Goal: Complete application form

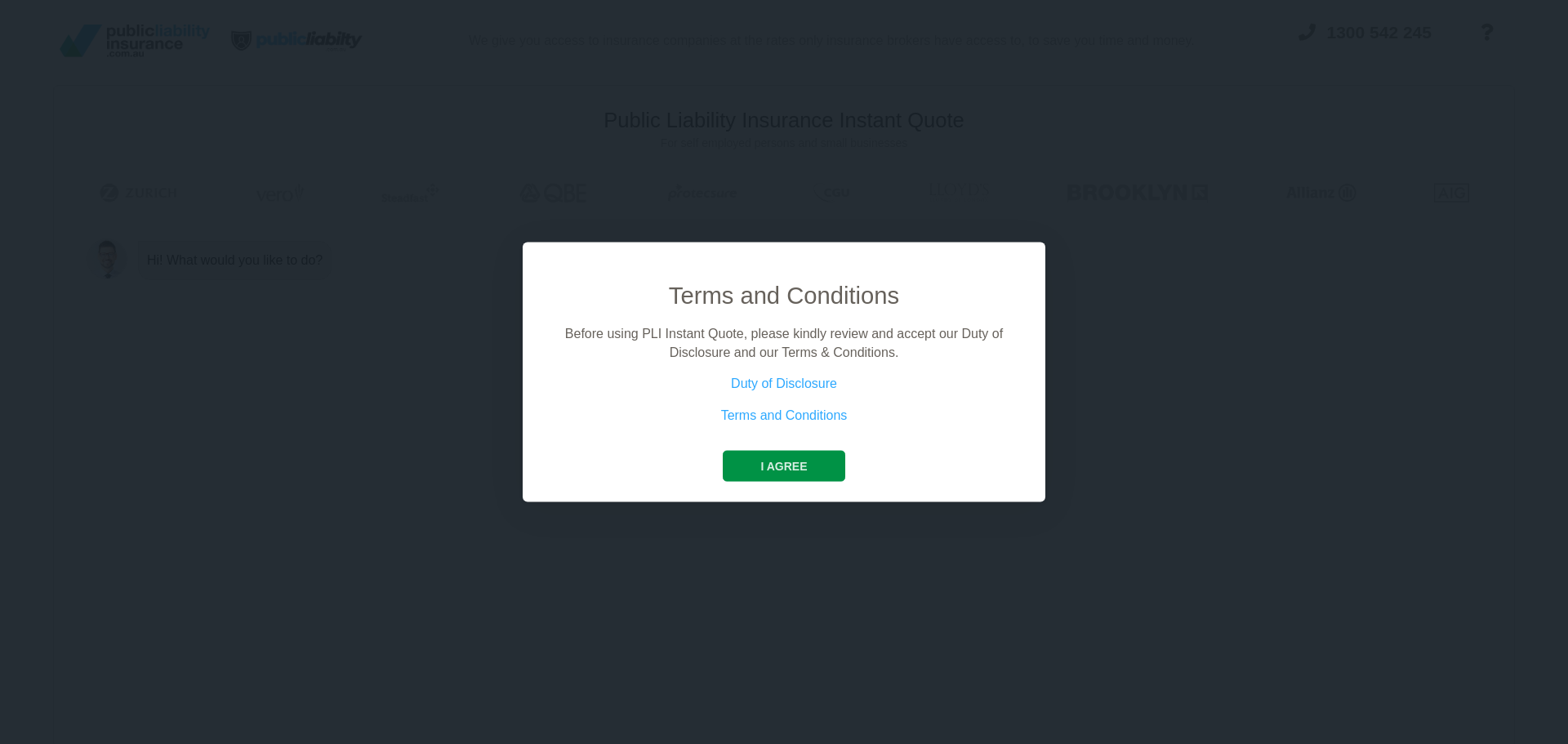
click at [814, 457] on button "I agree" at bounding box center [783, 466] width 121 height 31
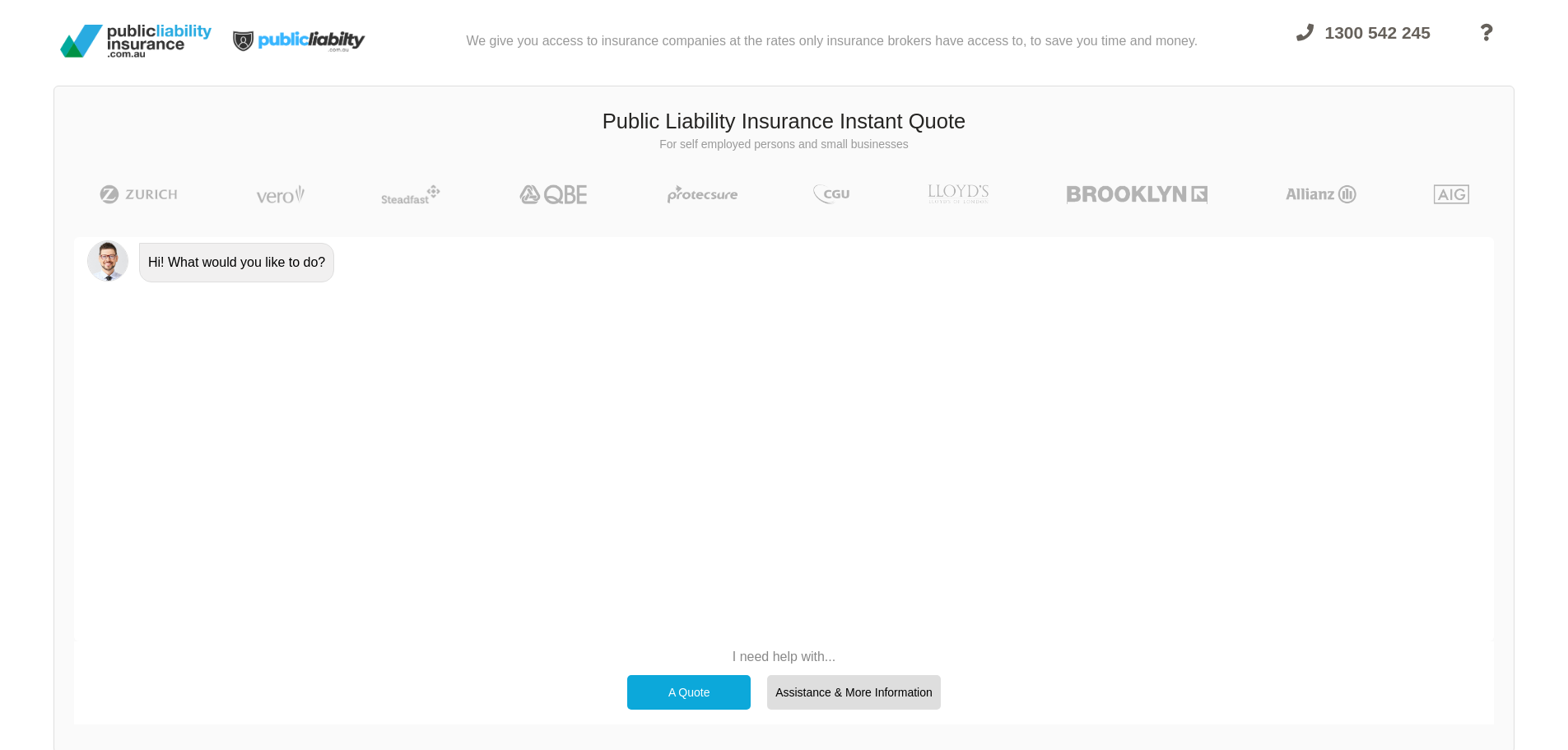
click at [697, 698] on div "A Quote" at bounding box center [689, 692] width 123 height 34
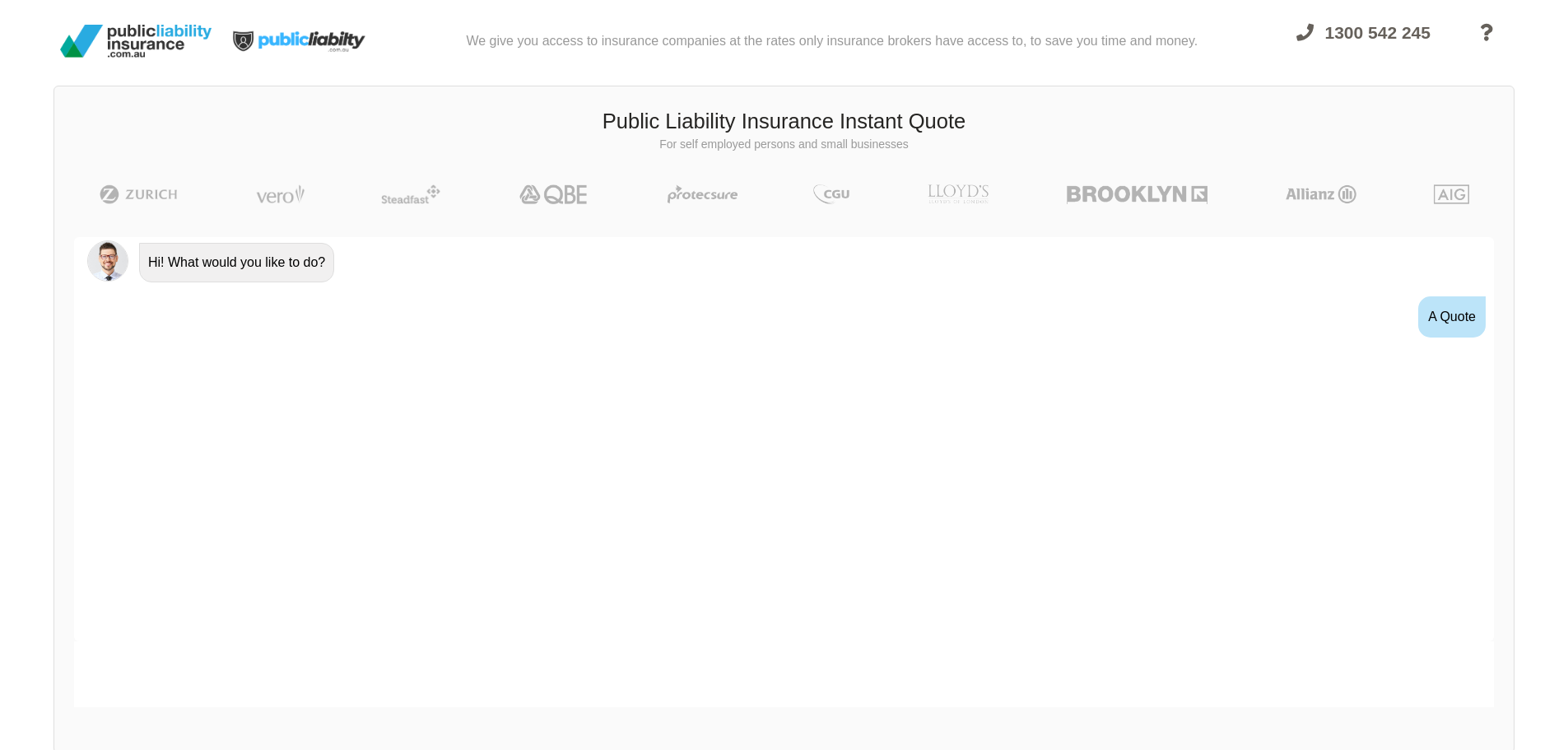
scroll to position [30, 0]
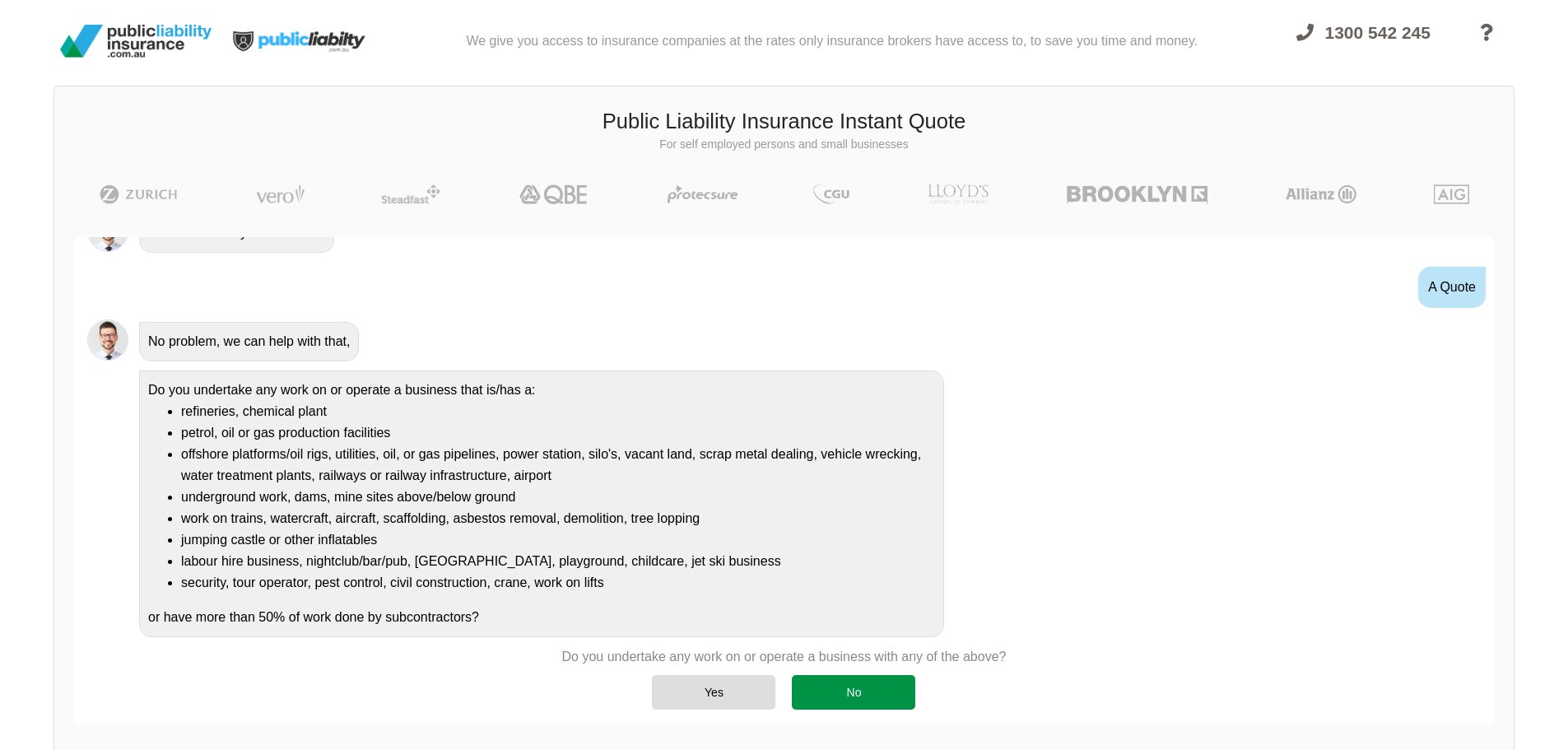
click at [839, 692] on div "No" at bounding box center [853, 692] width 123 height 34
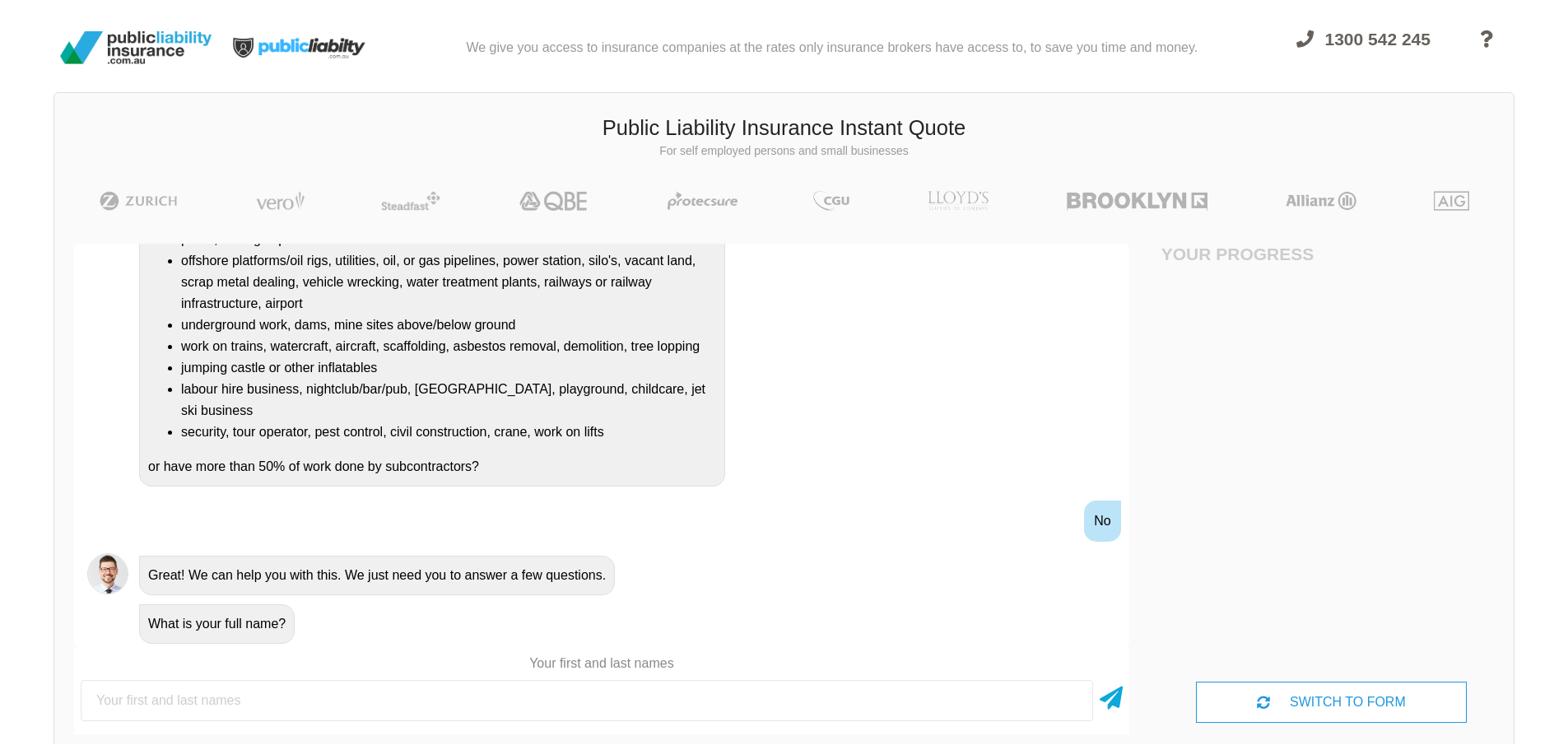
scroll to position [0, 0]
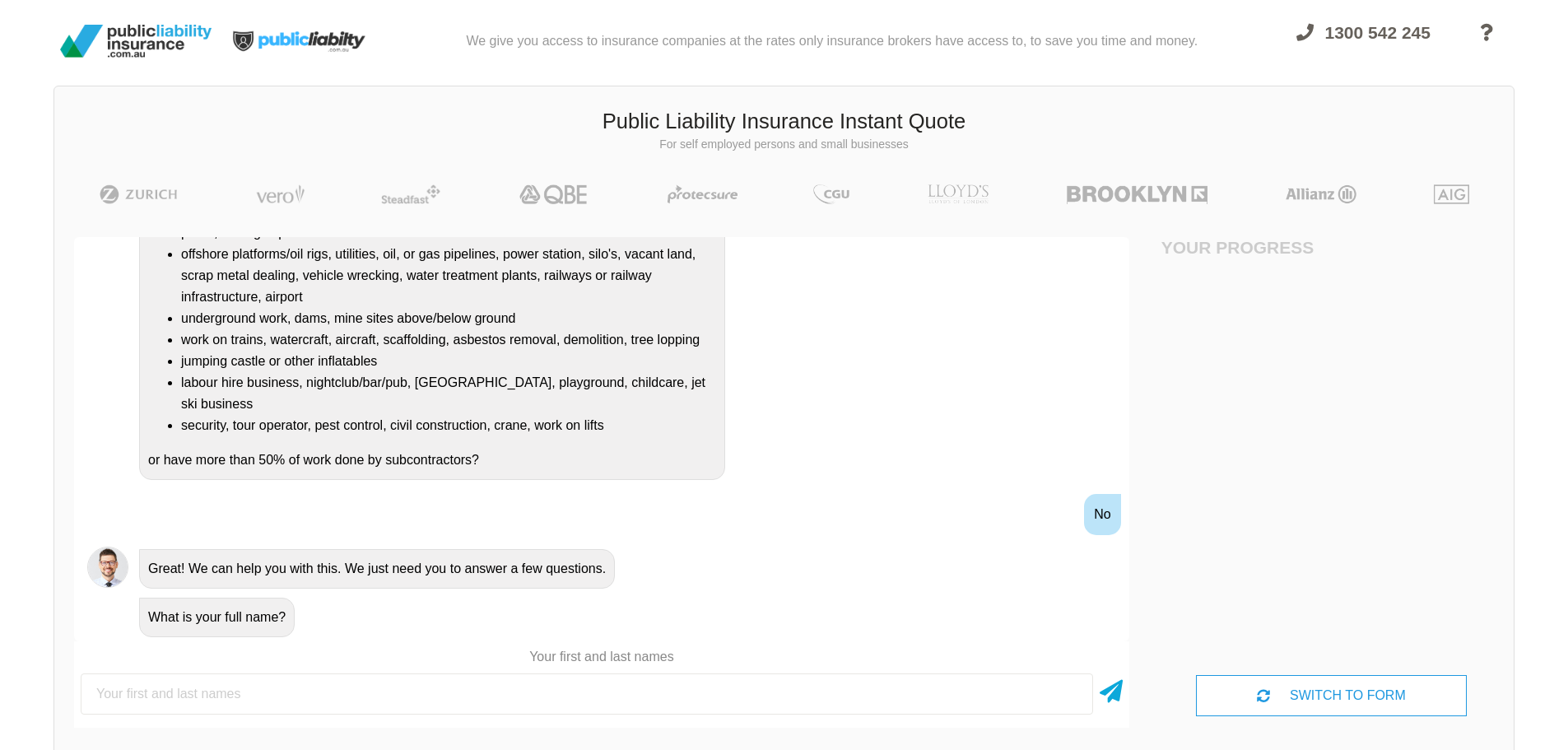
click at [446, 703] on input "text" at bounding box center [587, 694] width 1013 height 41
type input "[PERSON_NAME]"
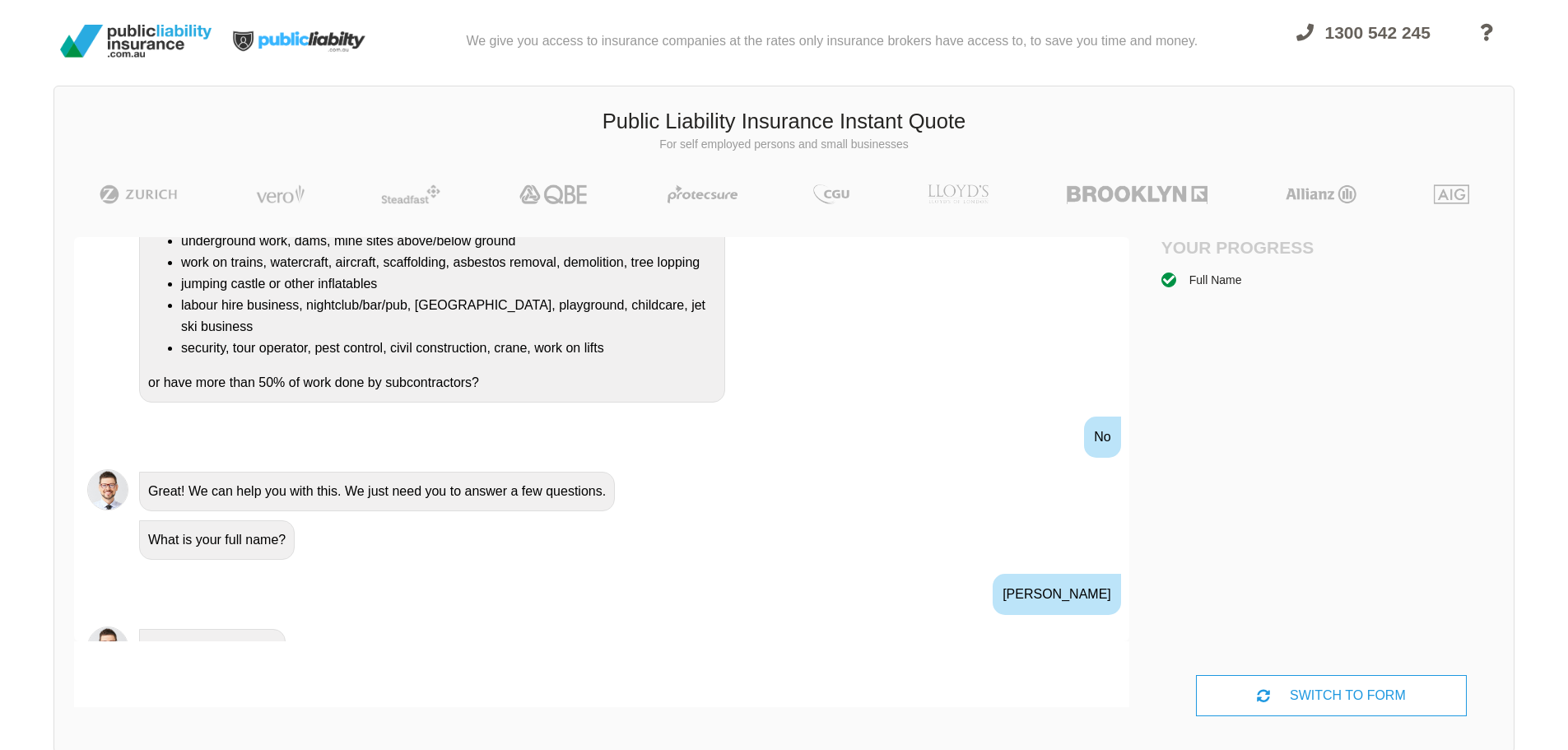
scroll to position [436, 0]
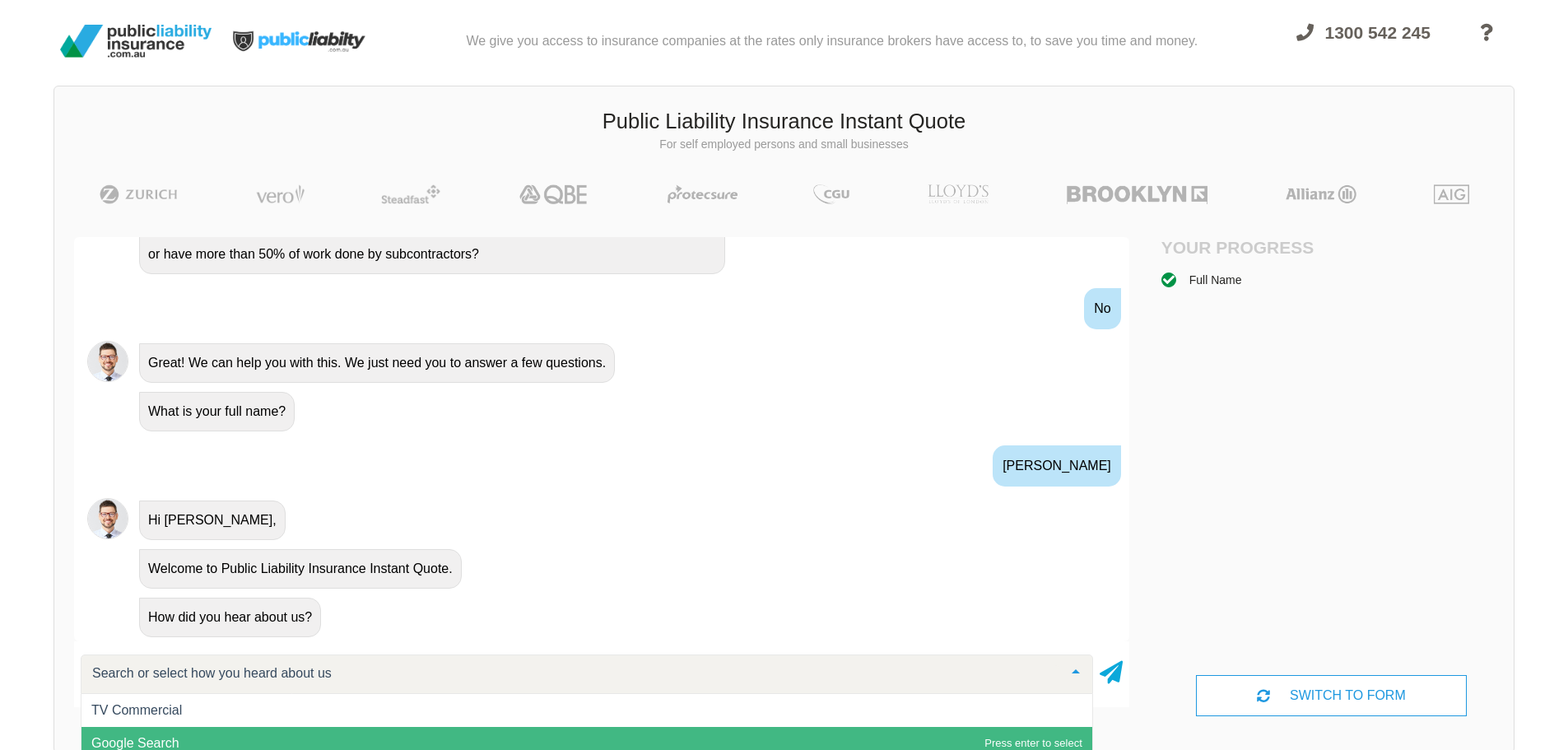
click at [271, 729] on span "Google Search" at bounding box center [587, 743] width 1011 height 32
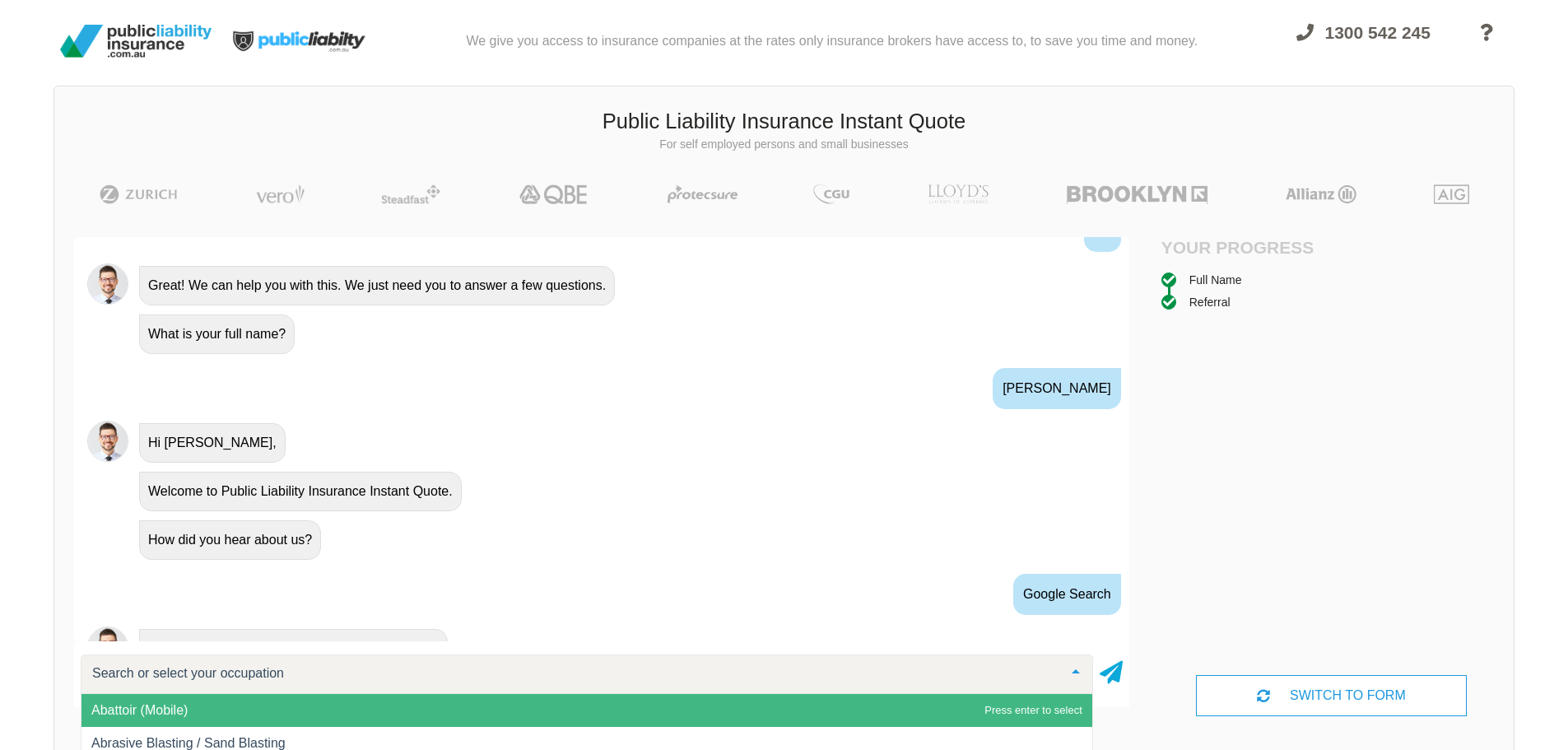
scroll to position [592, 0]
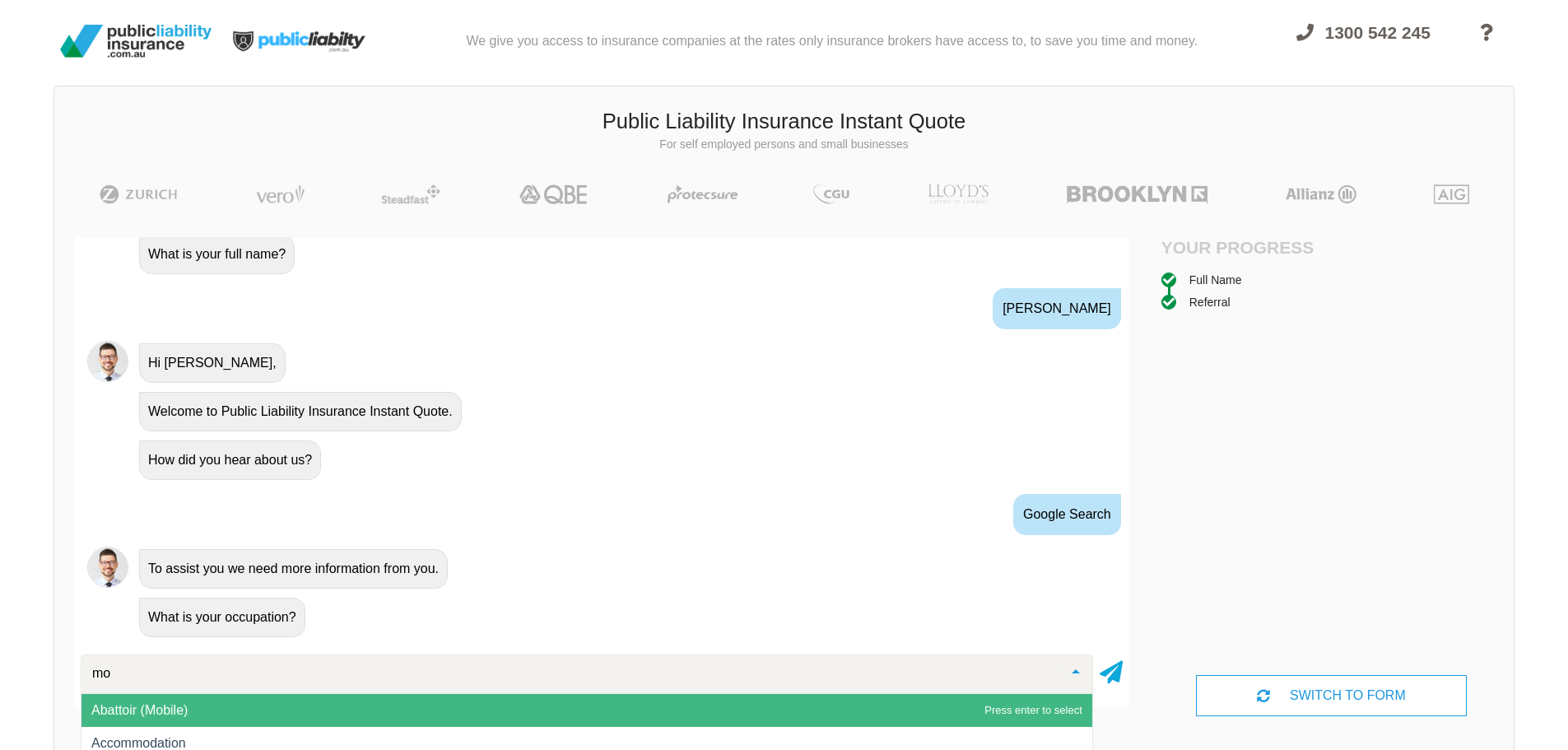
type input "m"
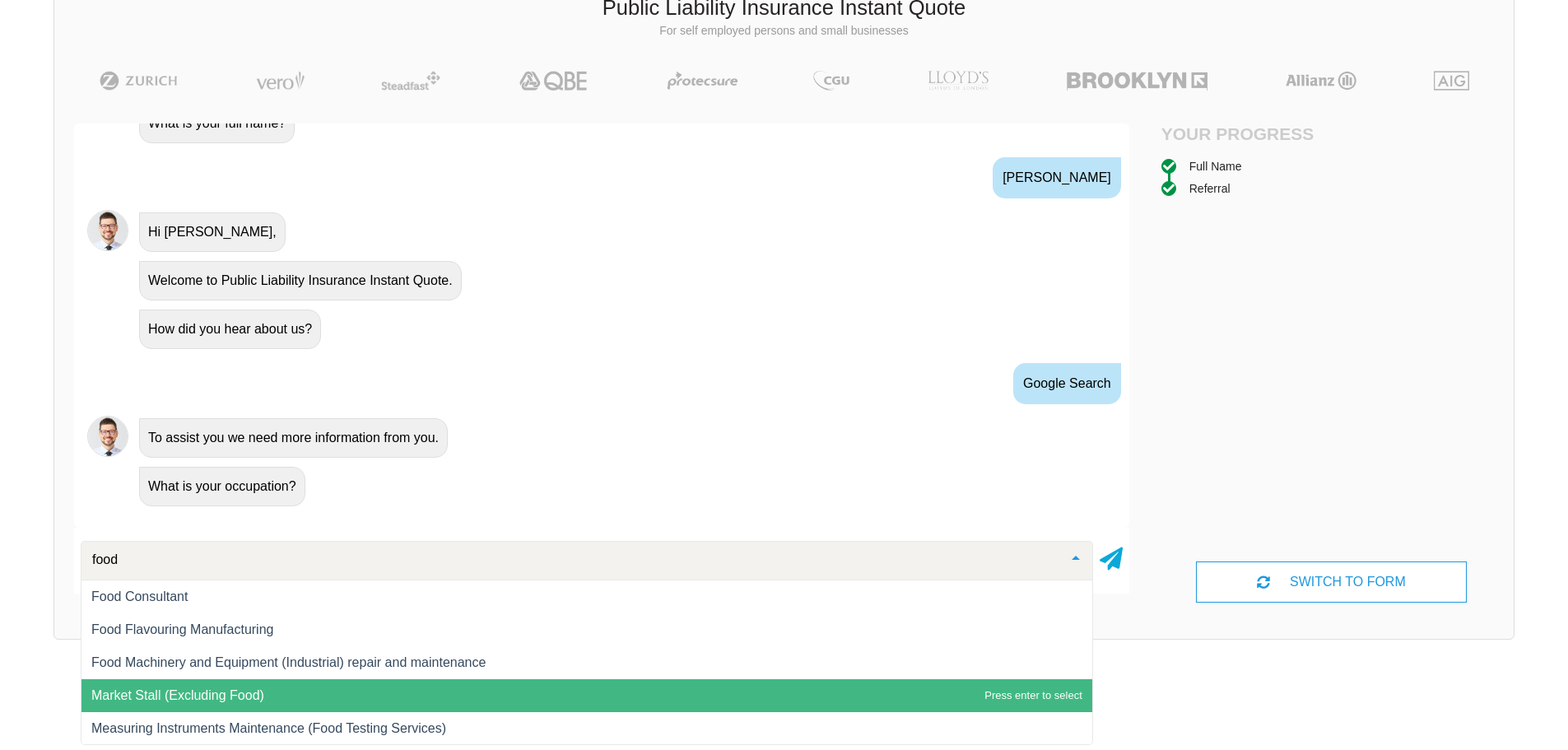
scroll to position [33, 0]
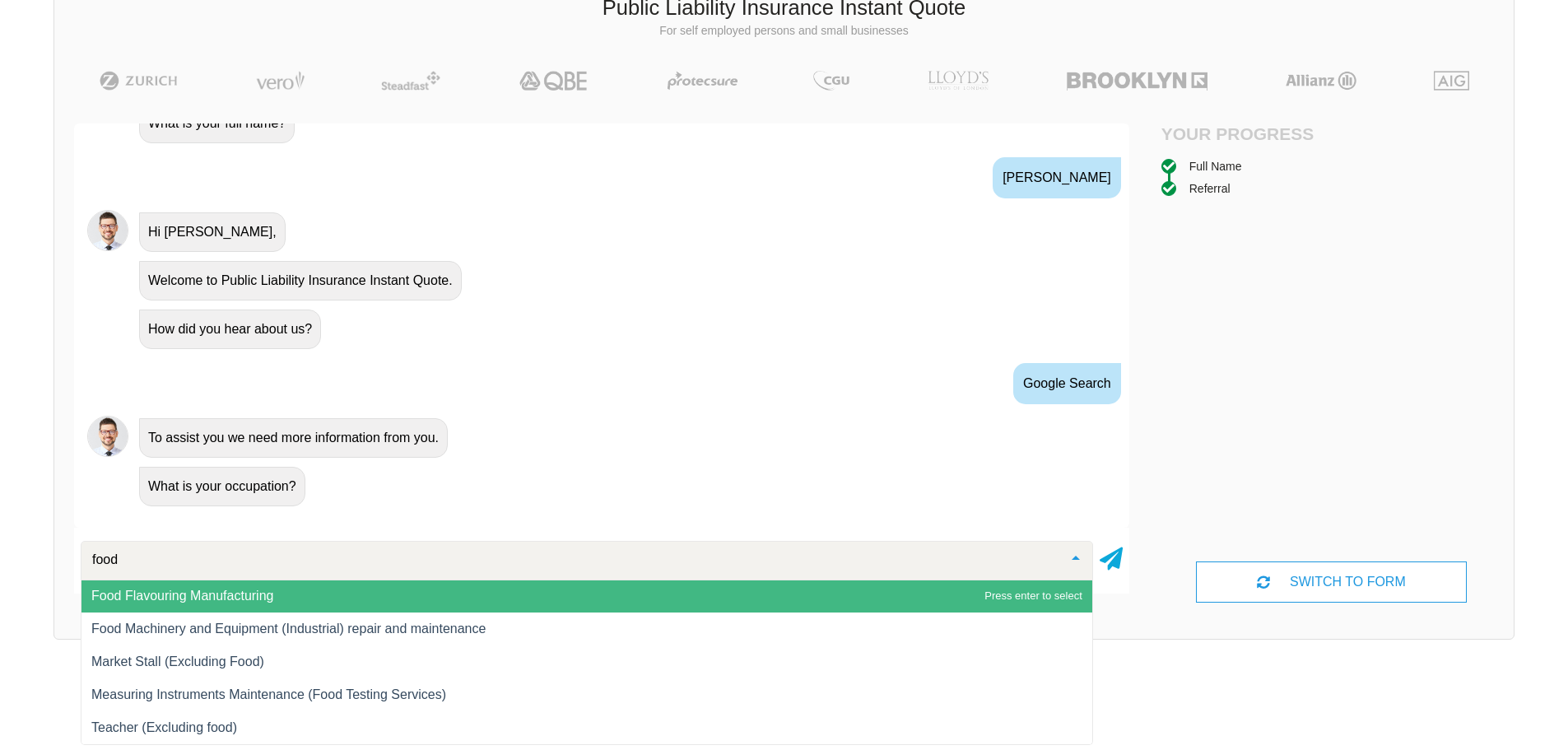
drag, startPoint x: 205, startPoint y: 561, endPoint x: 248, endPoint y: 549, distance: 44.6
click at [91, 560] on input "food" at bounding box center [573, 559] width 972 height 16
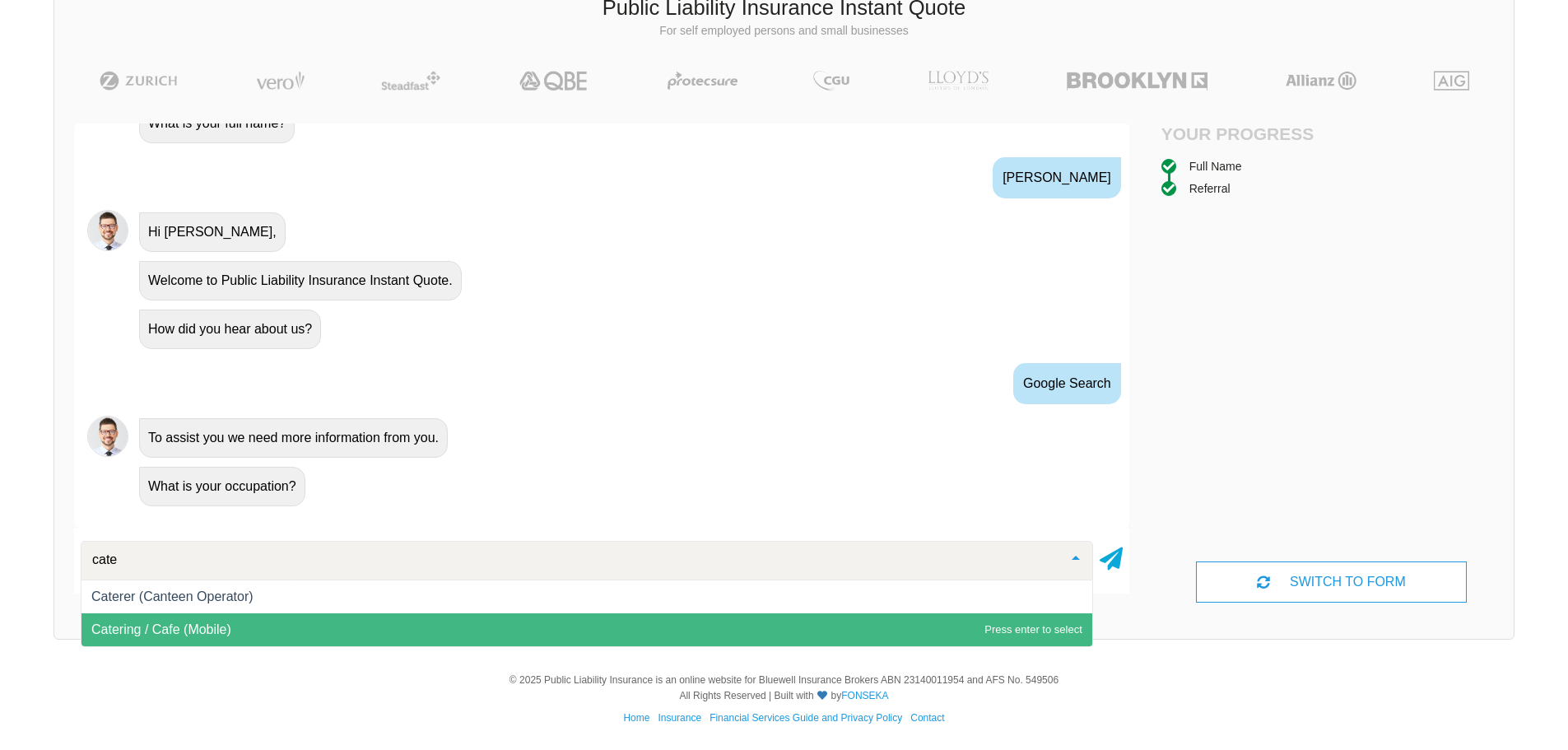
type input "cater"
click at [198, 633] on span "Catering / Cafe (Mobile)" at bounding box center [161, 629] width 140 height 14
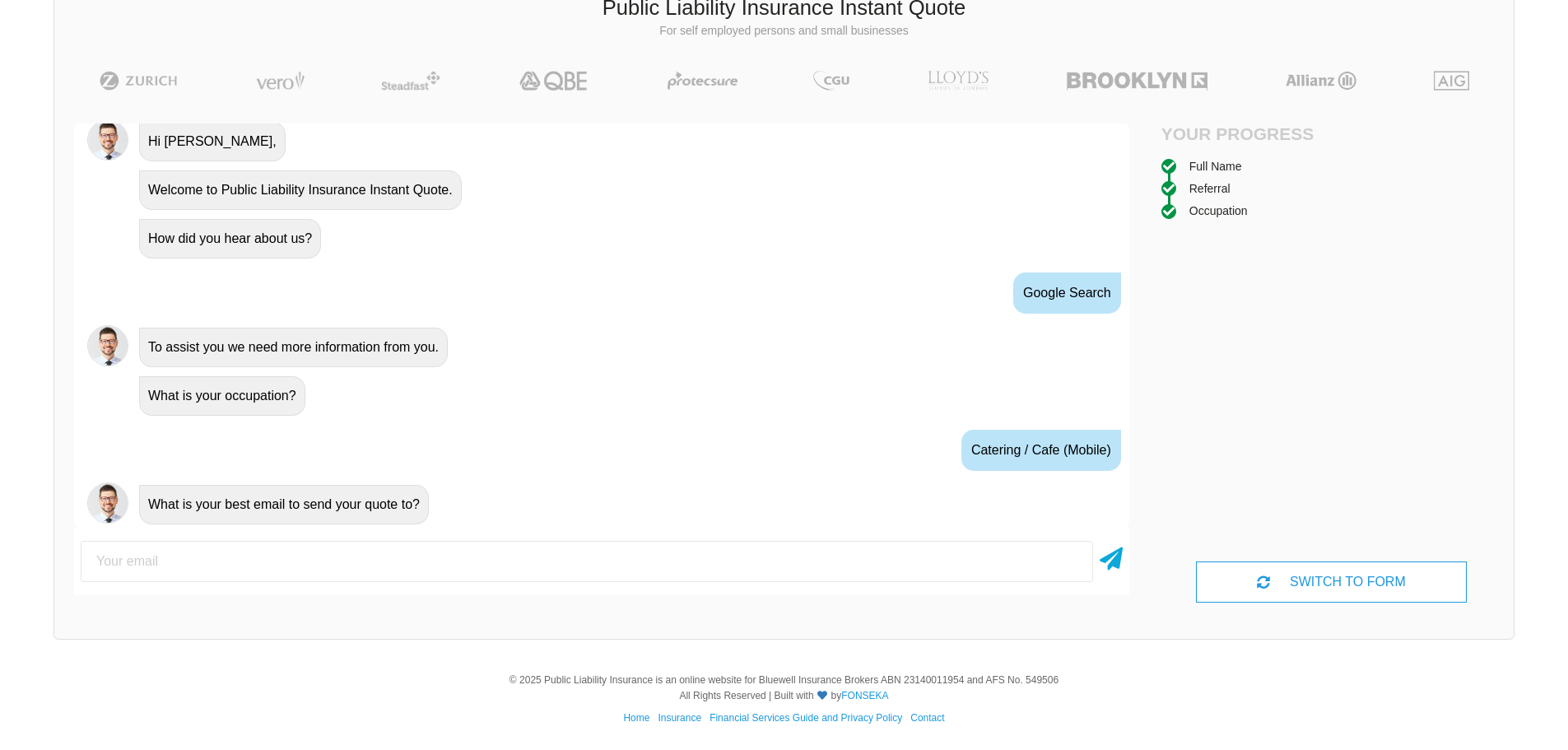
scroll to position [701, 0]
type input "[EMAIL_ADDRESS][DOMAIN_NAME]"
click at [1117, 568] on icon at bounding box center [1111, 555] width 23 height 30
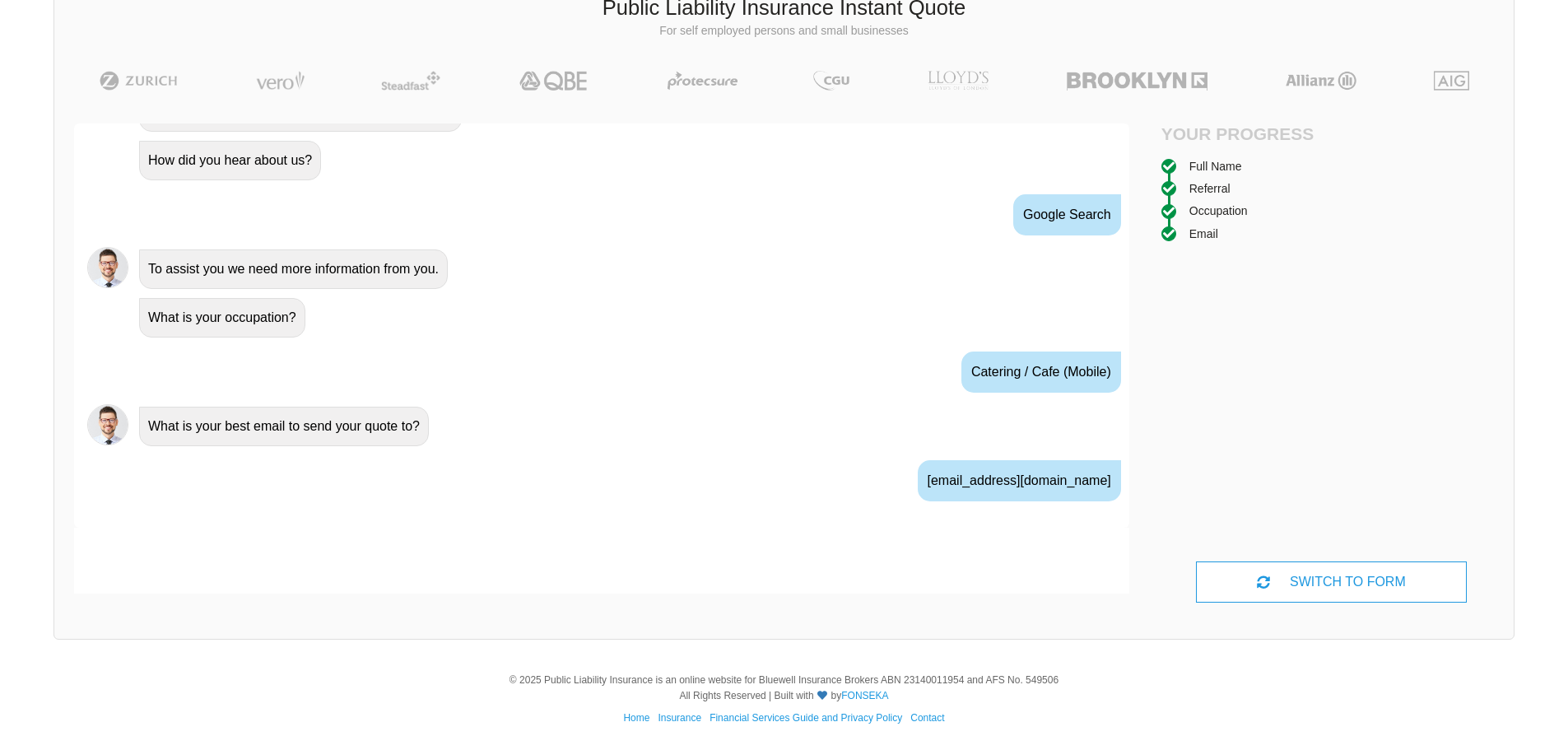
scroll to position [810, 0]
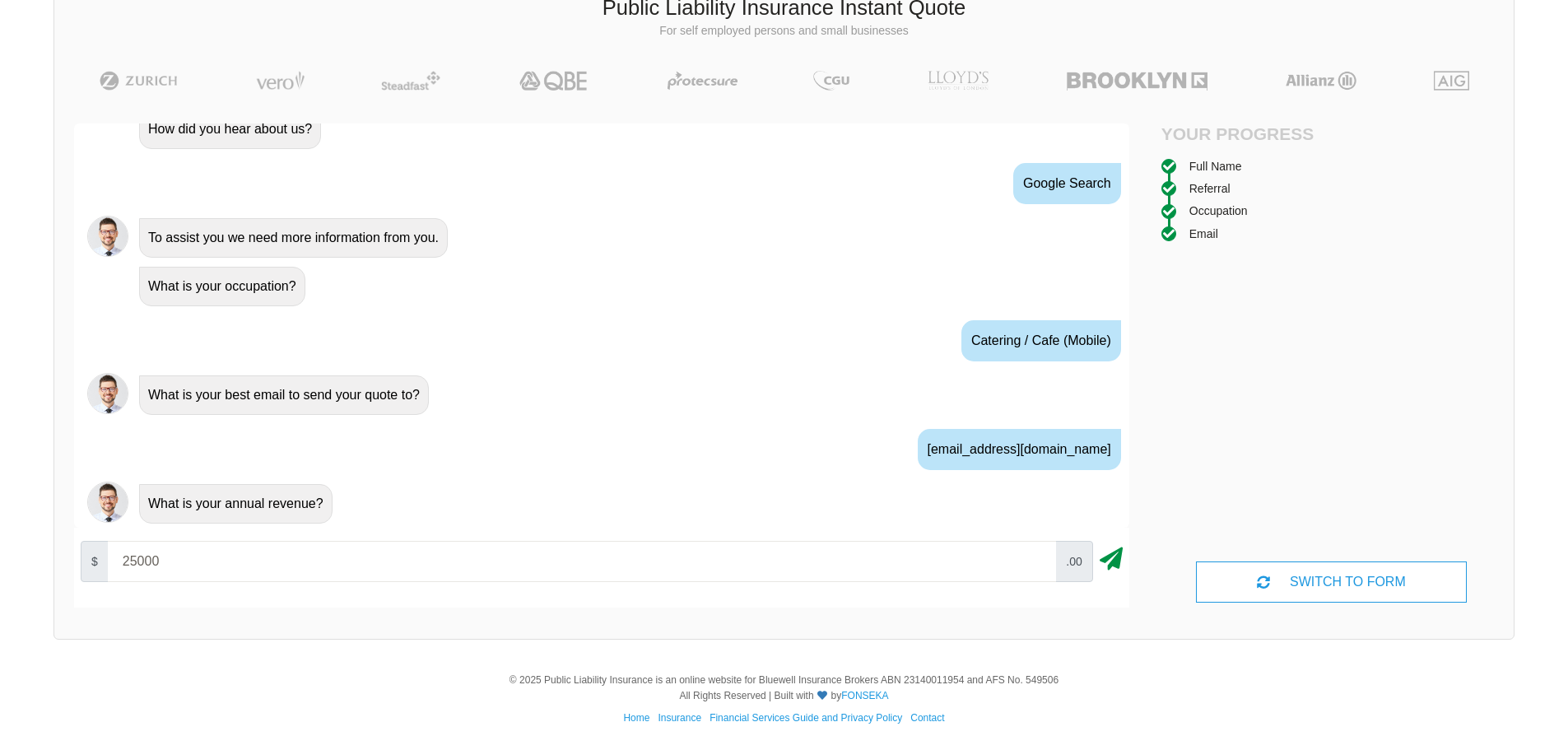
type input "25000"
click at [1117, 557] on icon at bounding box center [1111, 555] width 23 height 30
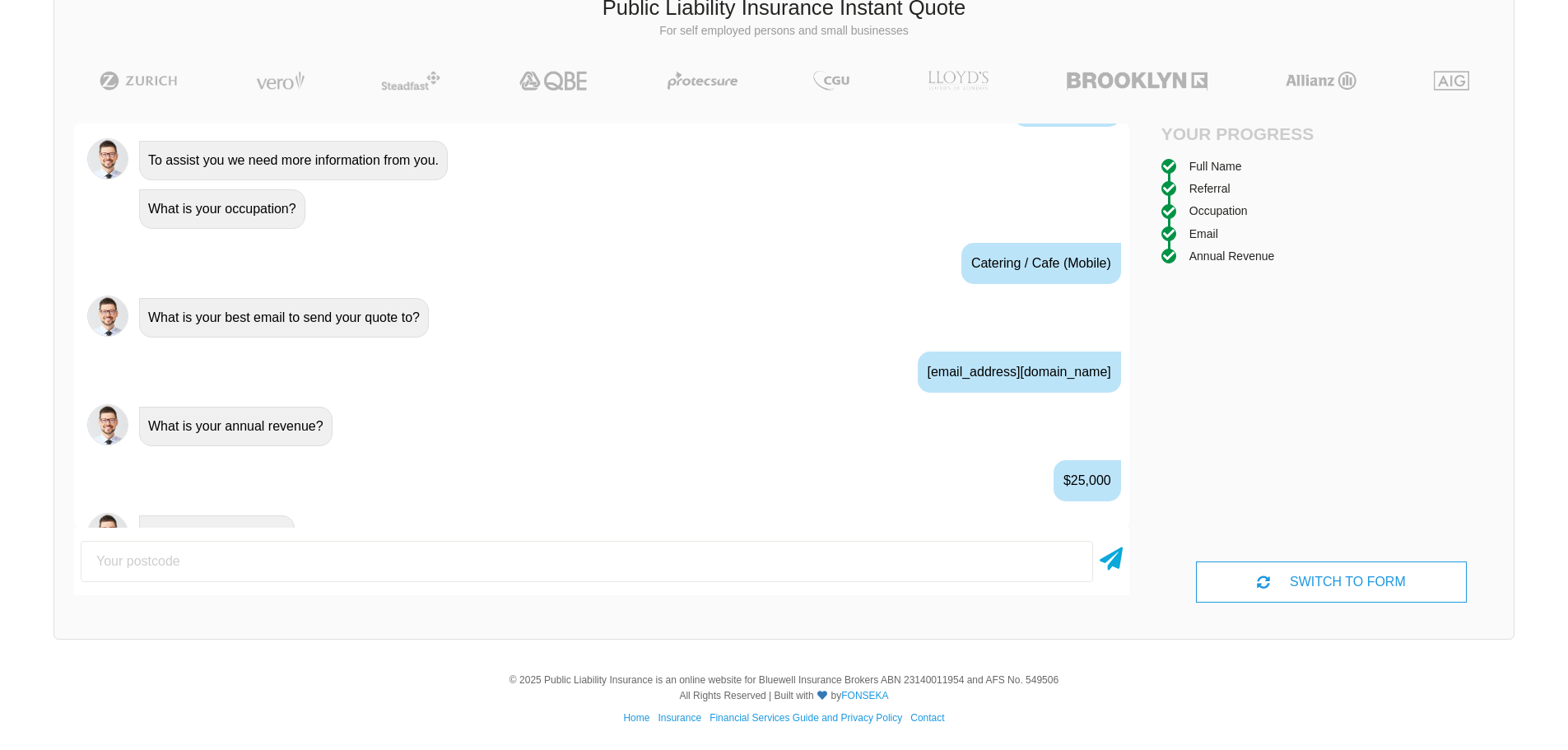
scroll to position [918, 0]
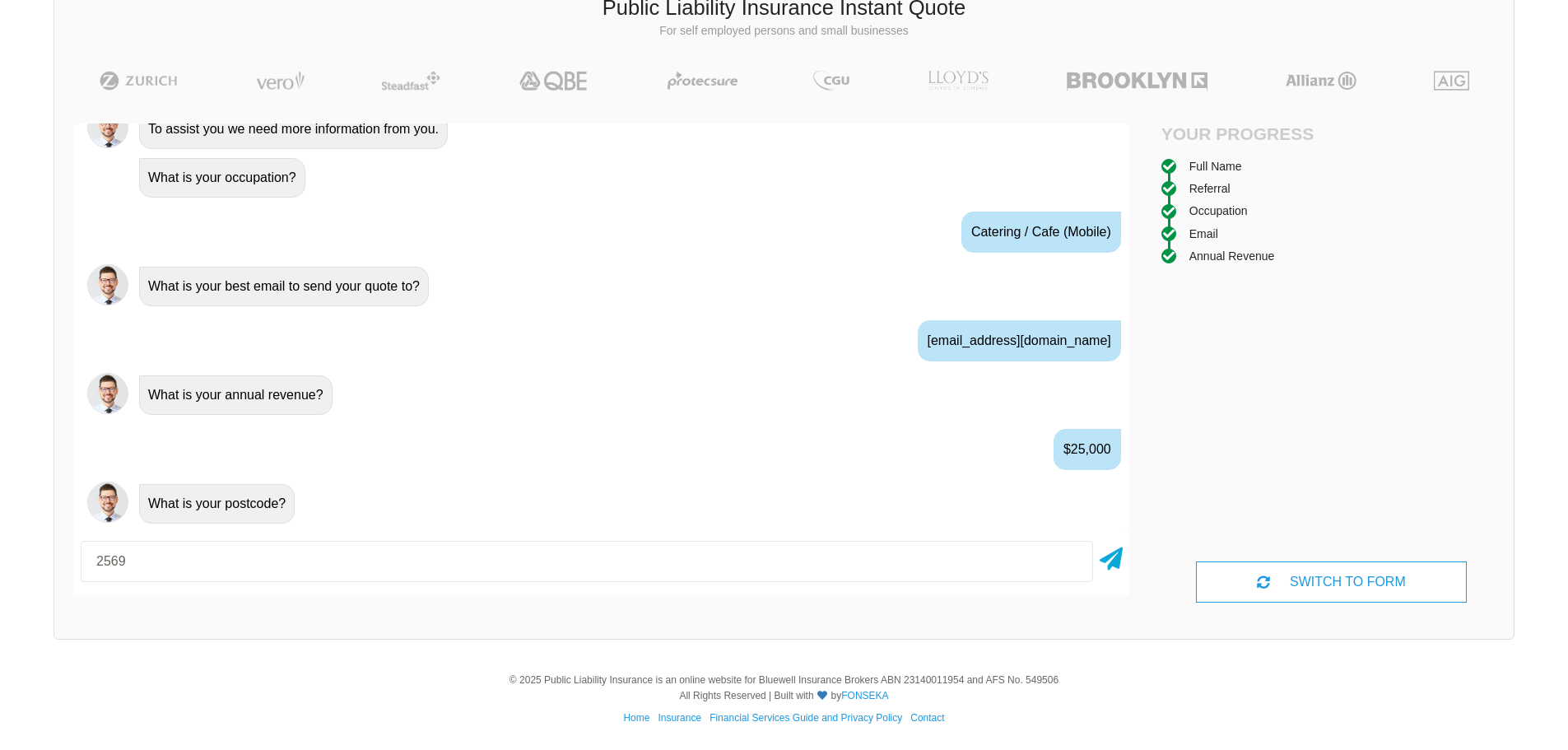
type input "2569"
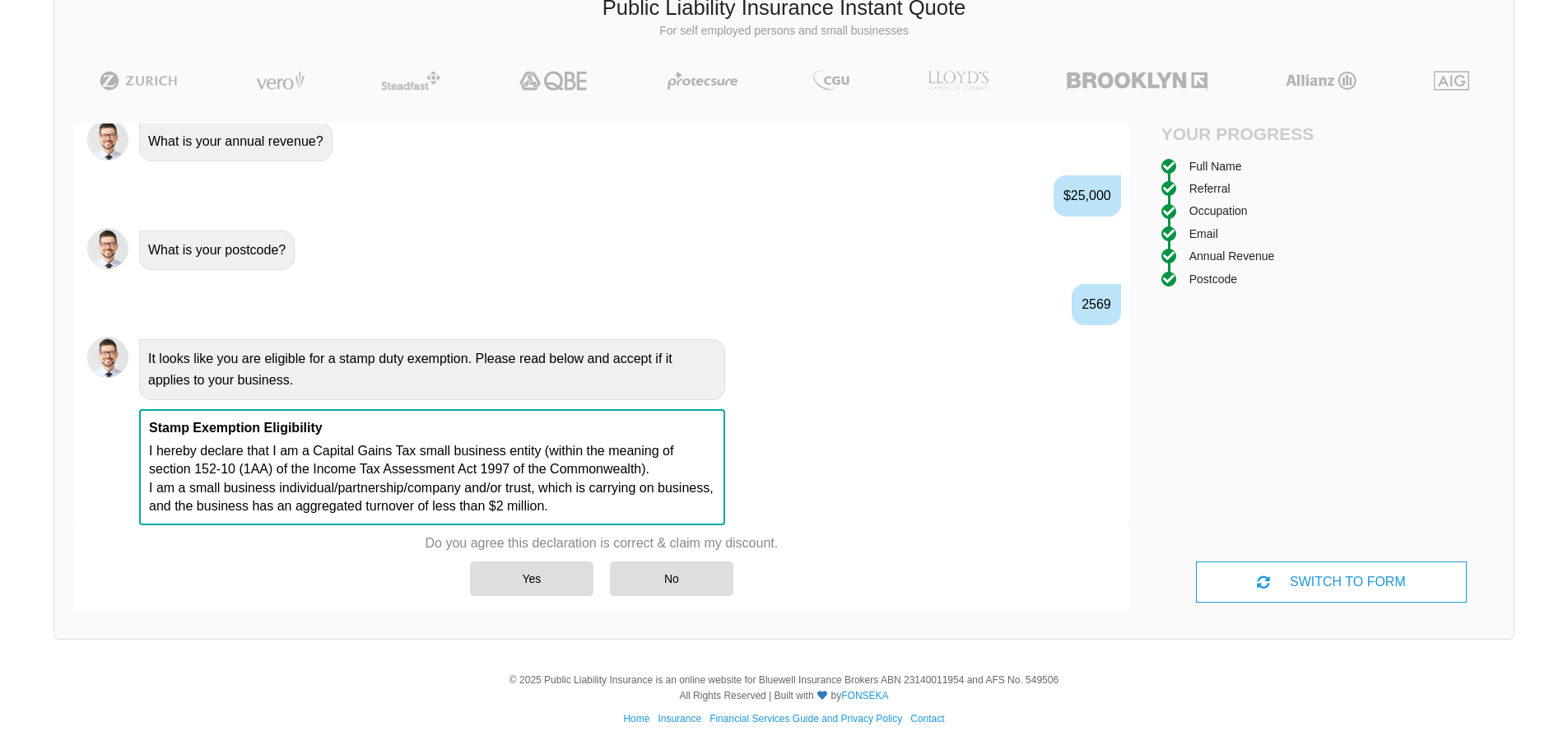
scroll to position [1174, 0]
click at [534, 577] on div "Yes" at bounding box center [531, 579] width 123 height 34
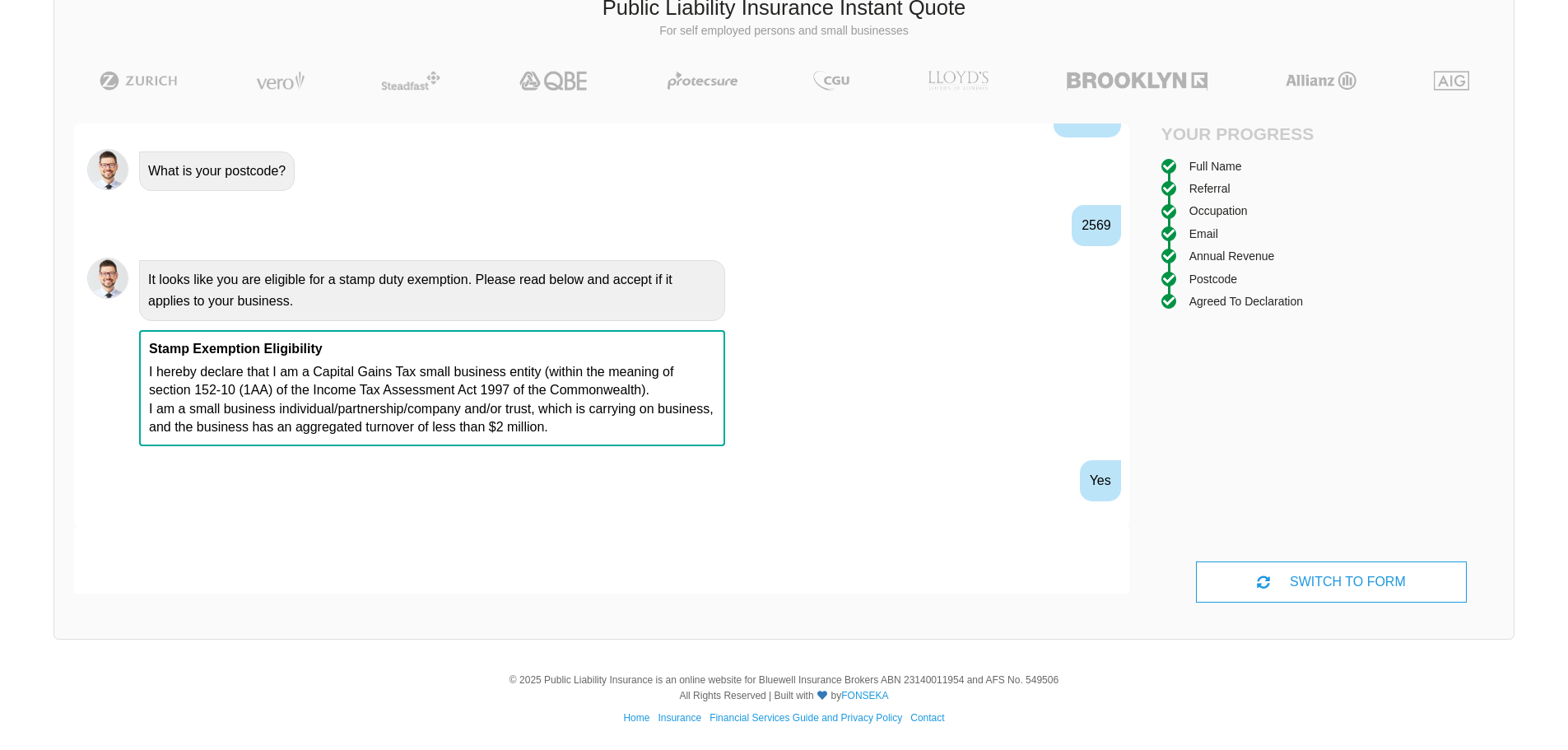
scroll to position [1282, 0]
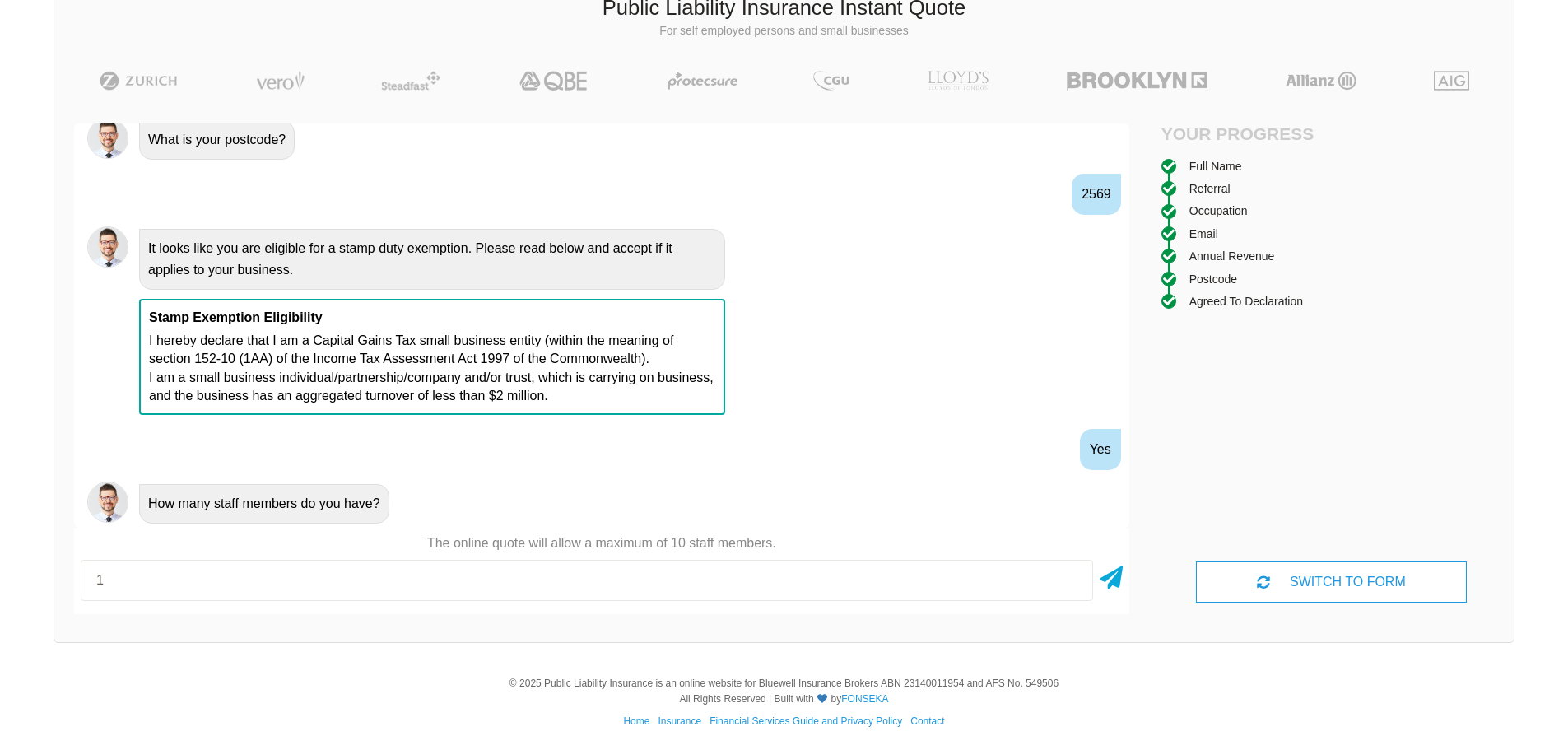
type input "1"
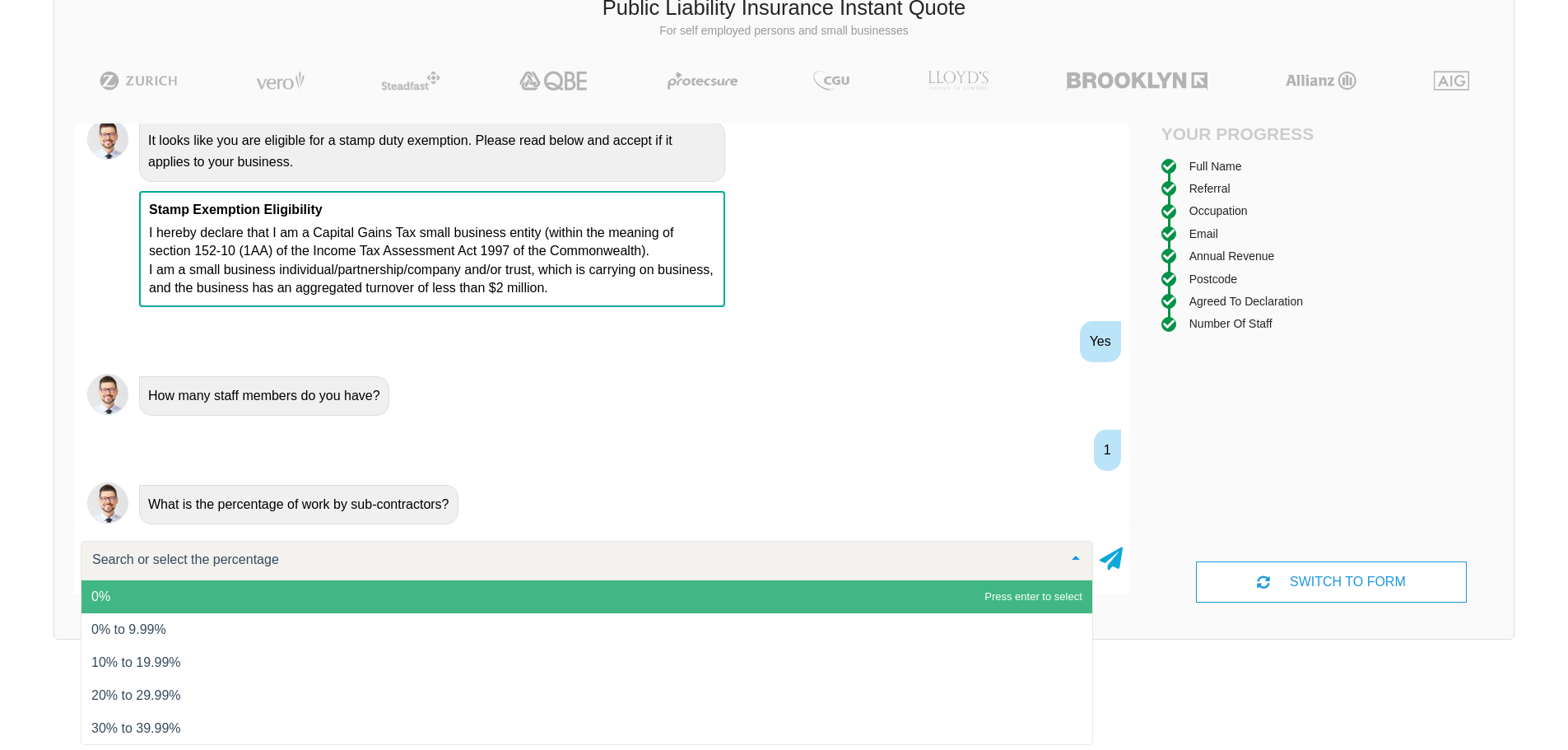
scroll to position [1391, 0]
click at [460, 595] on span "0%" at bounding box center [587, 596] width 1011 height 32
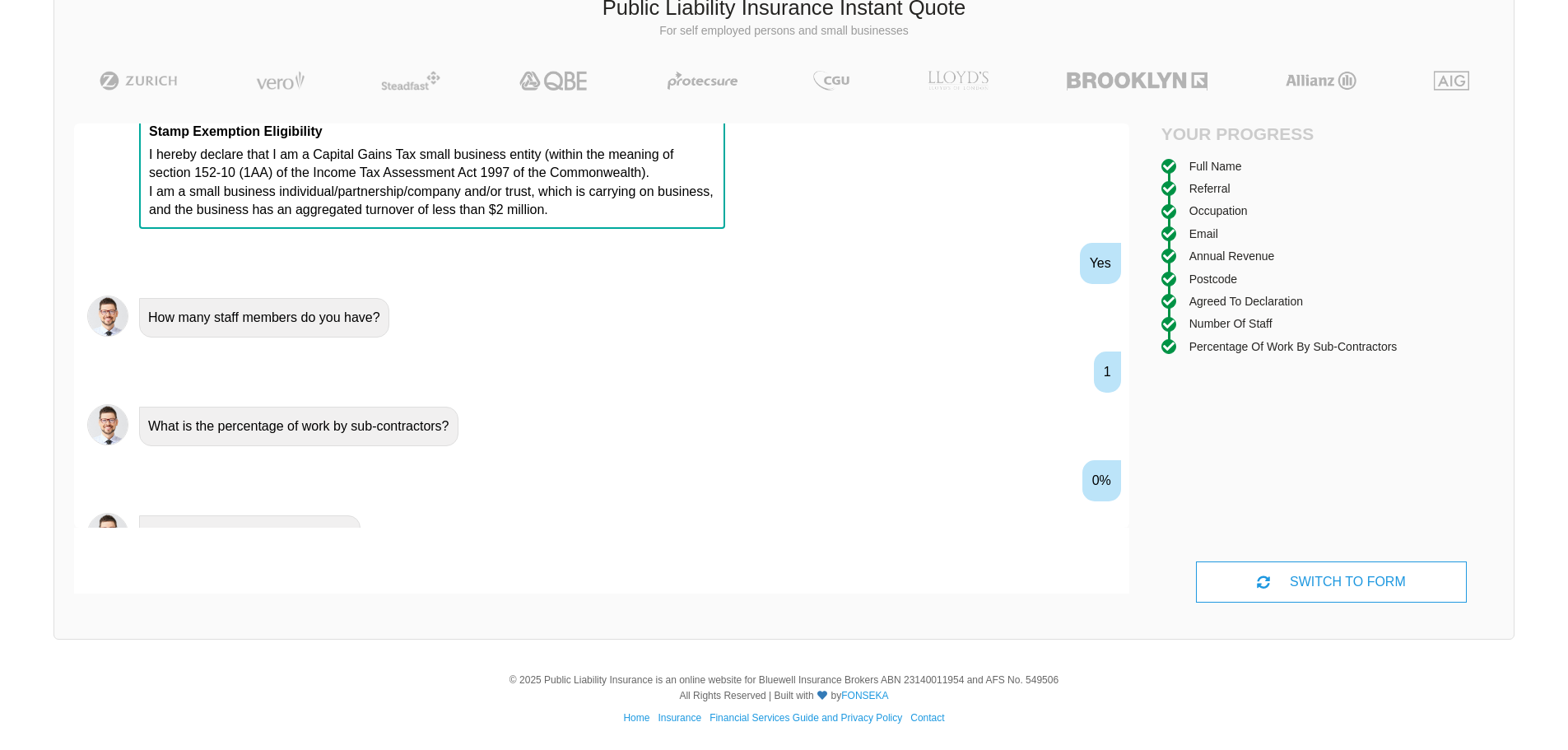
scroll to position [1500, 0]
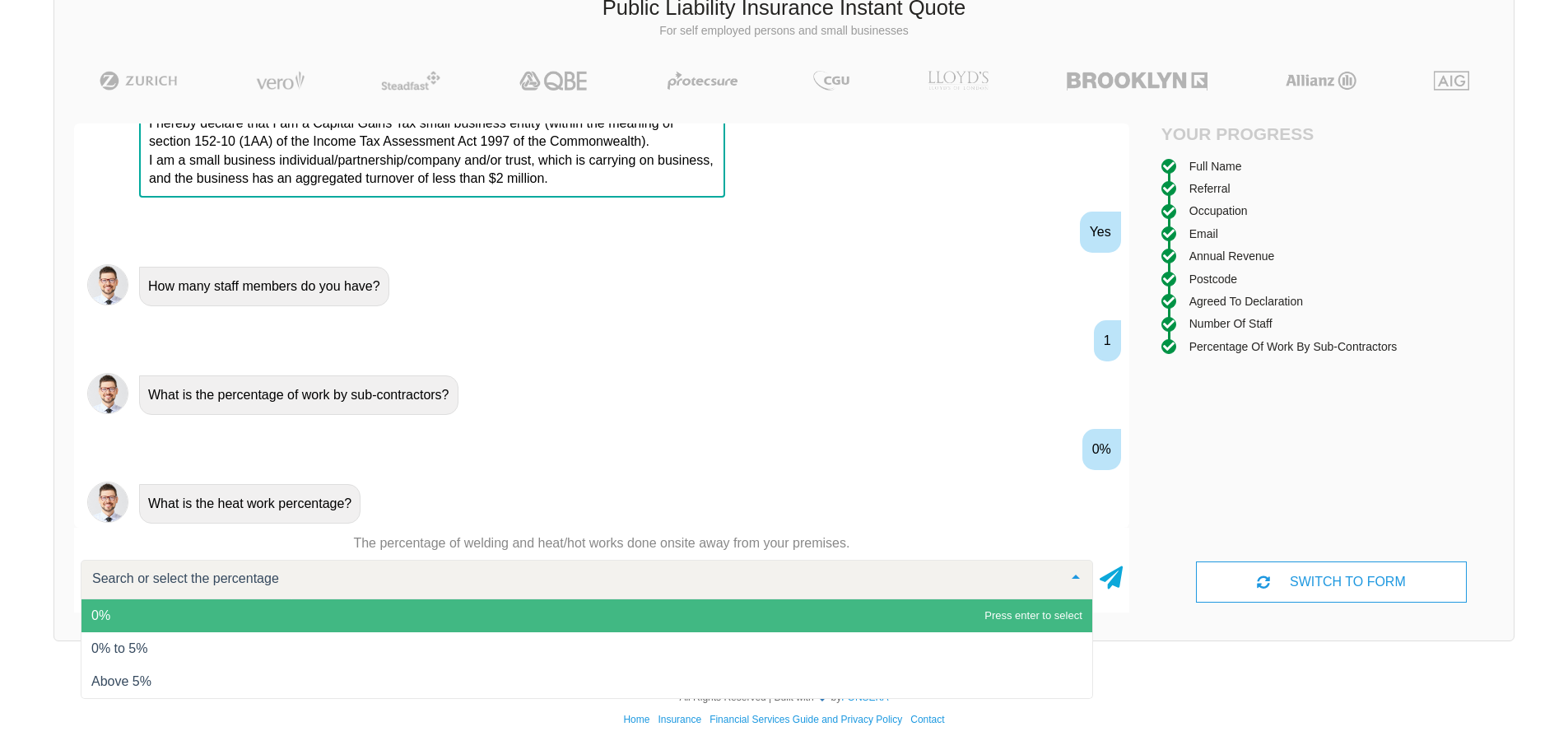
click at [301, 607] on span "0%" at bounding box center [587, 615] width 1011 height 32
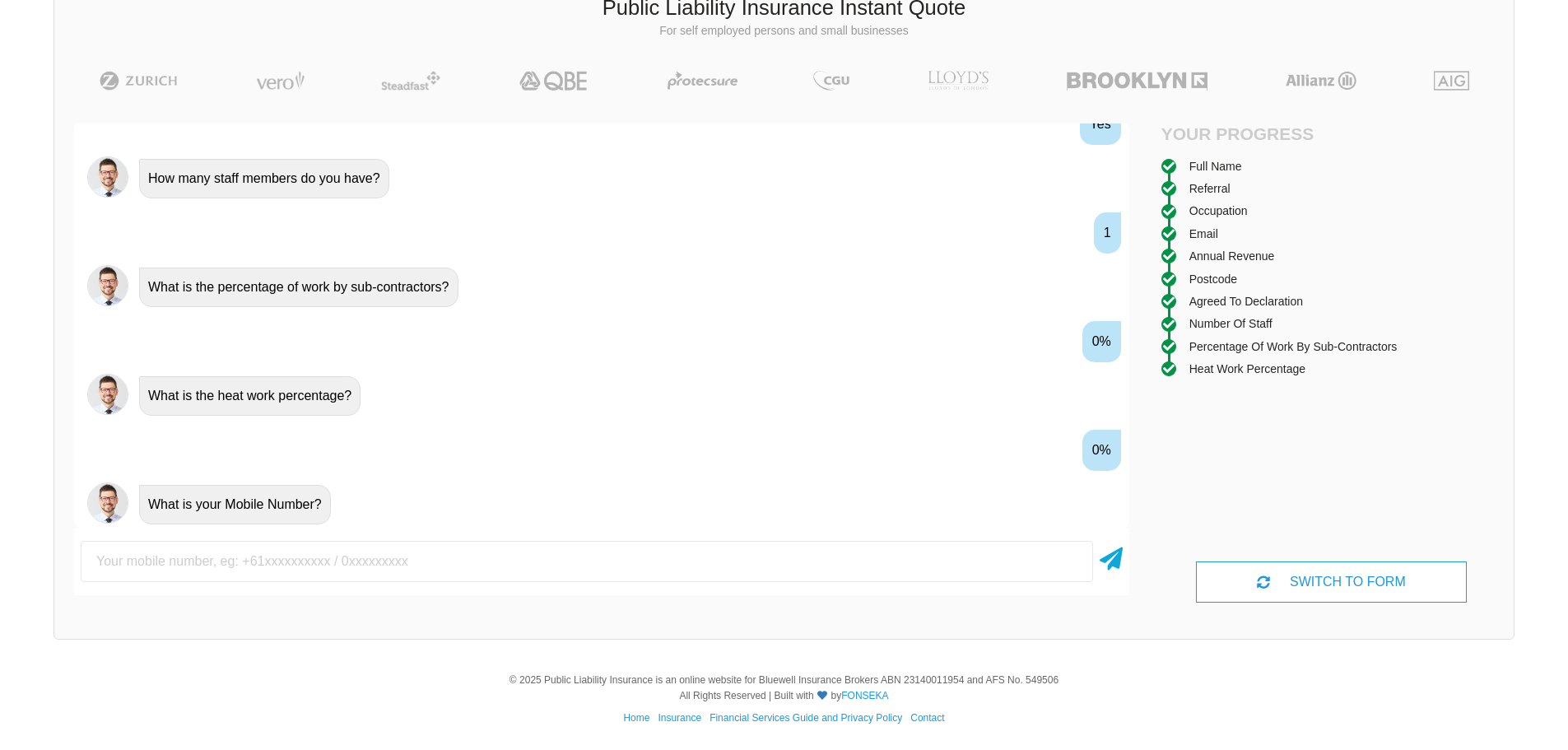
scroll to position [1608, 0]
click at [627, 542] on input "text" at bounding box center [587, 561] width 1013 height 41
type input "0490825097"
click at [1113, 560] on icon at bounding box center [1111, 555] width 23 height 30
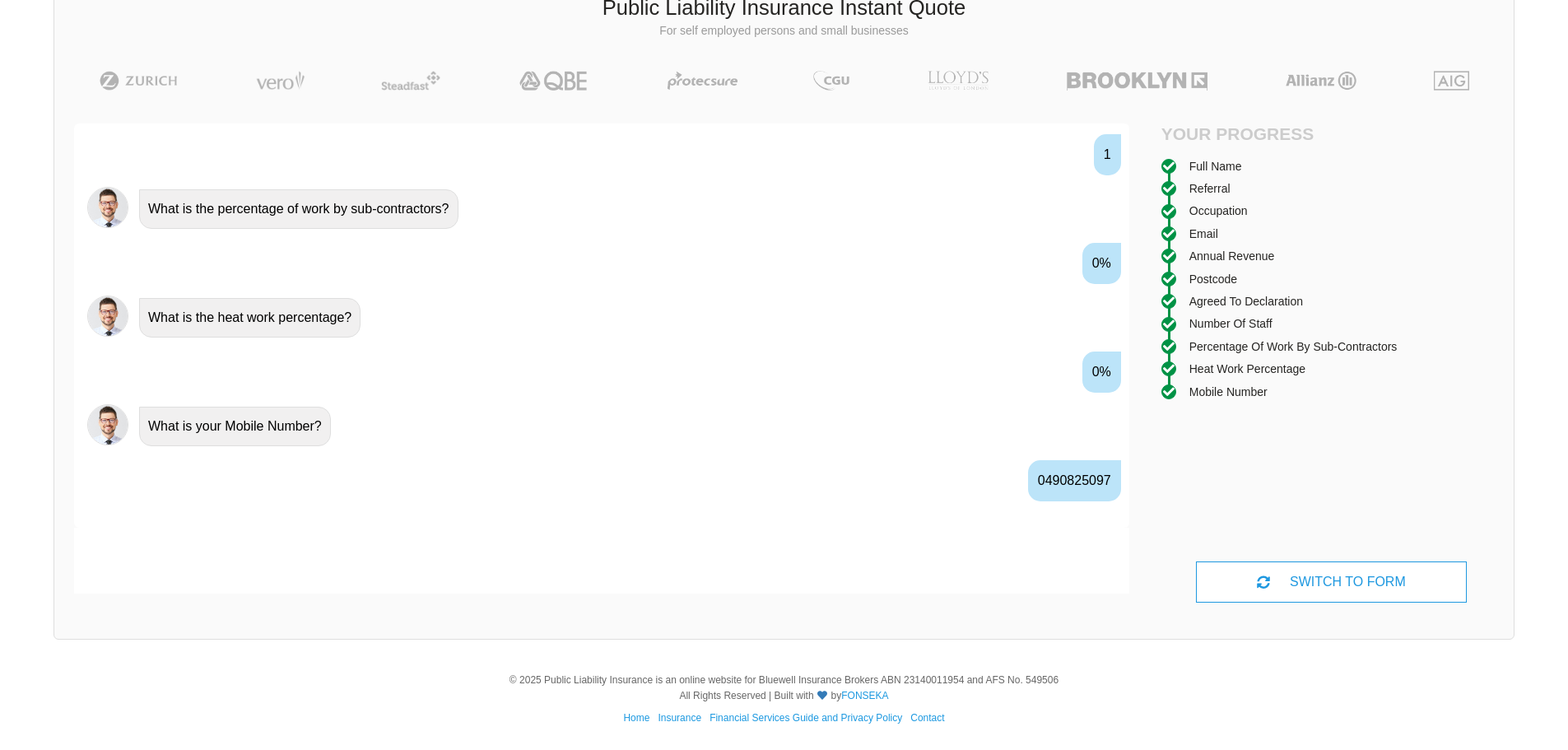
scroll to position [1717, 0]
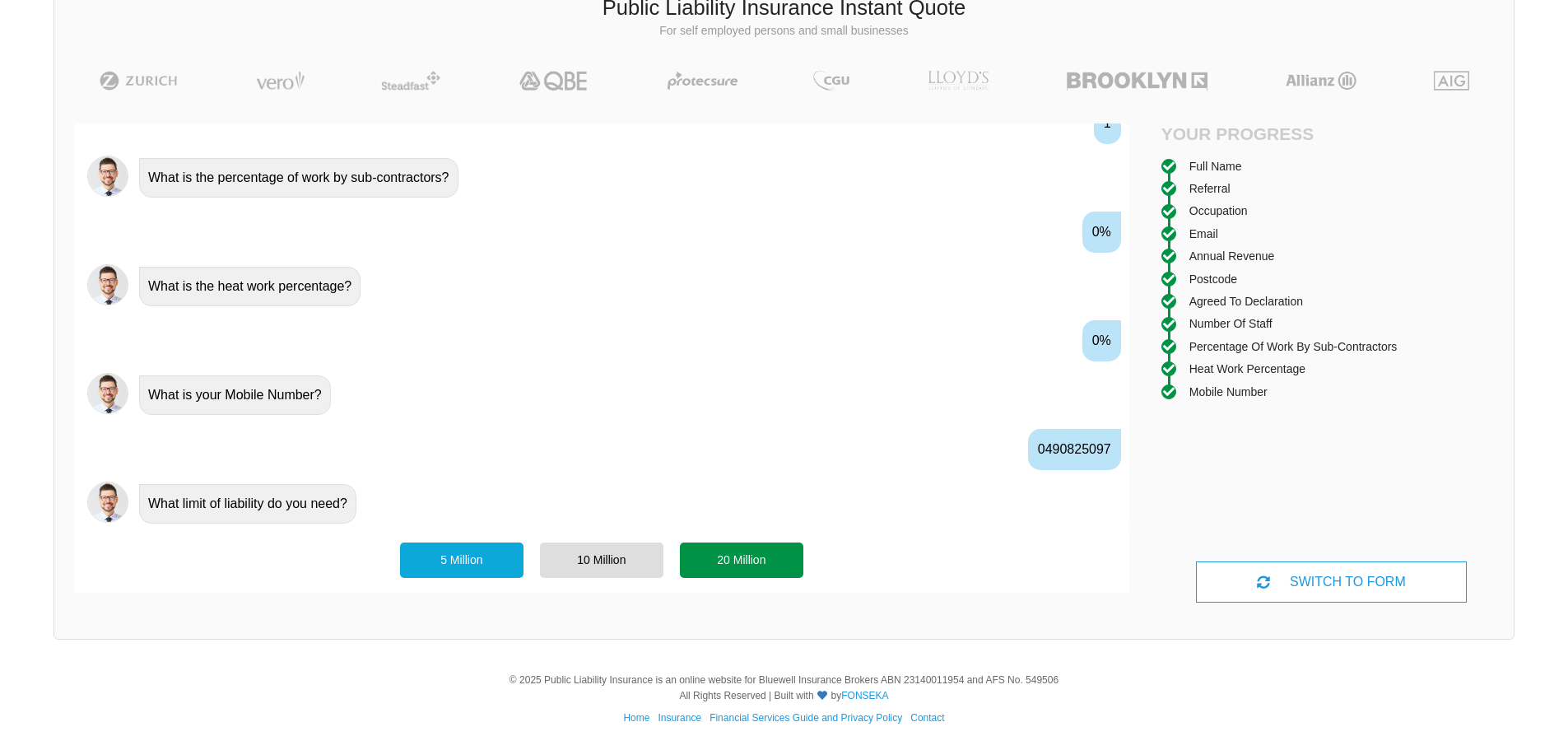
click at [764, 554] on div "20 Million" at bounding box center [741, 560] width 123 height 34
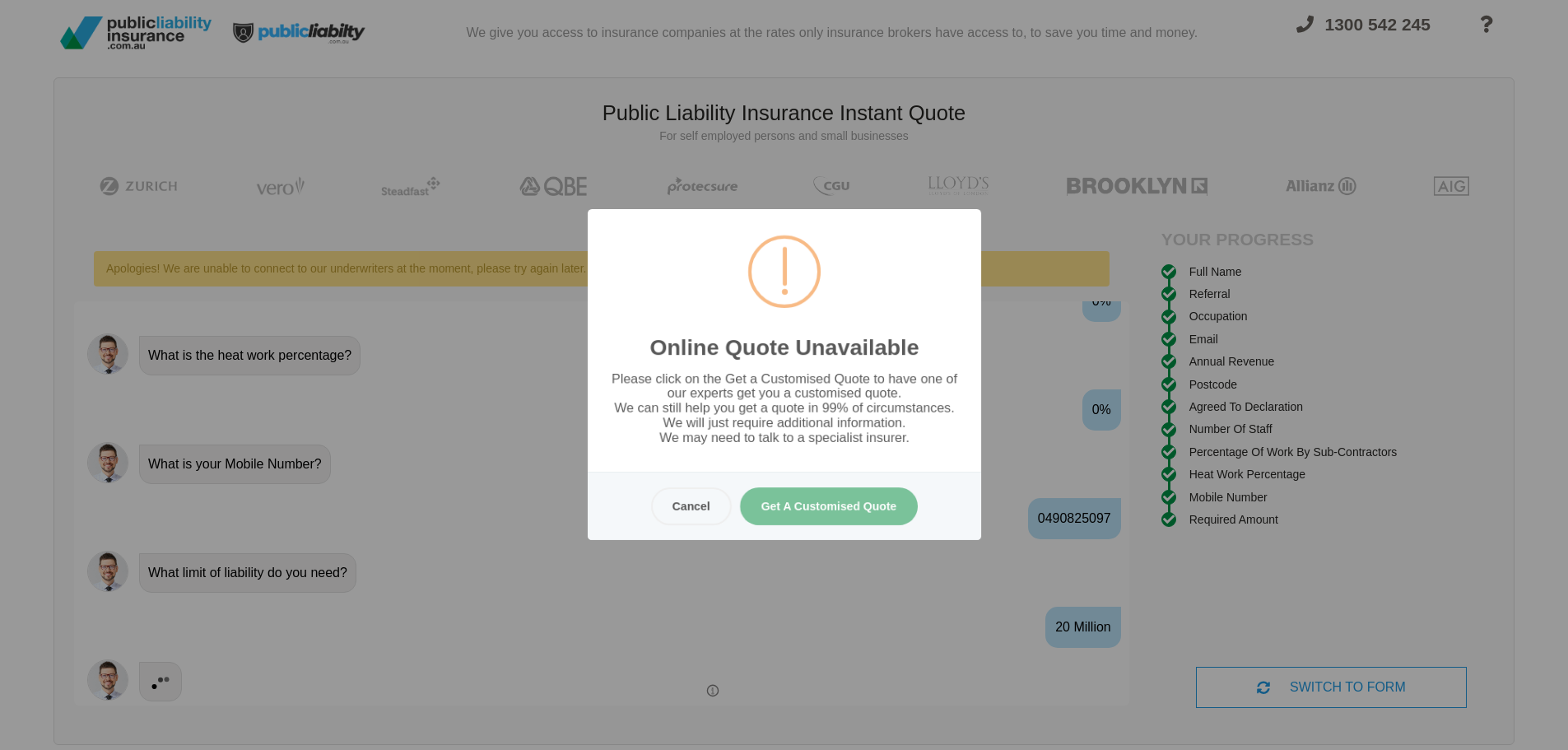
scroll to position [0, 0]
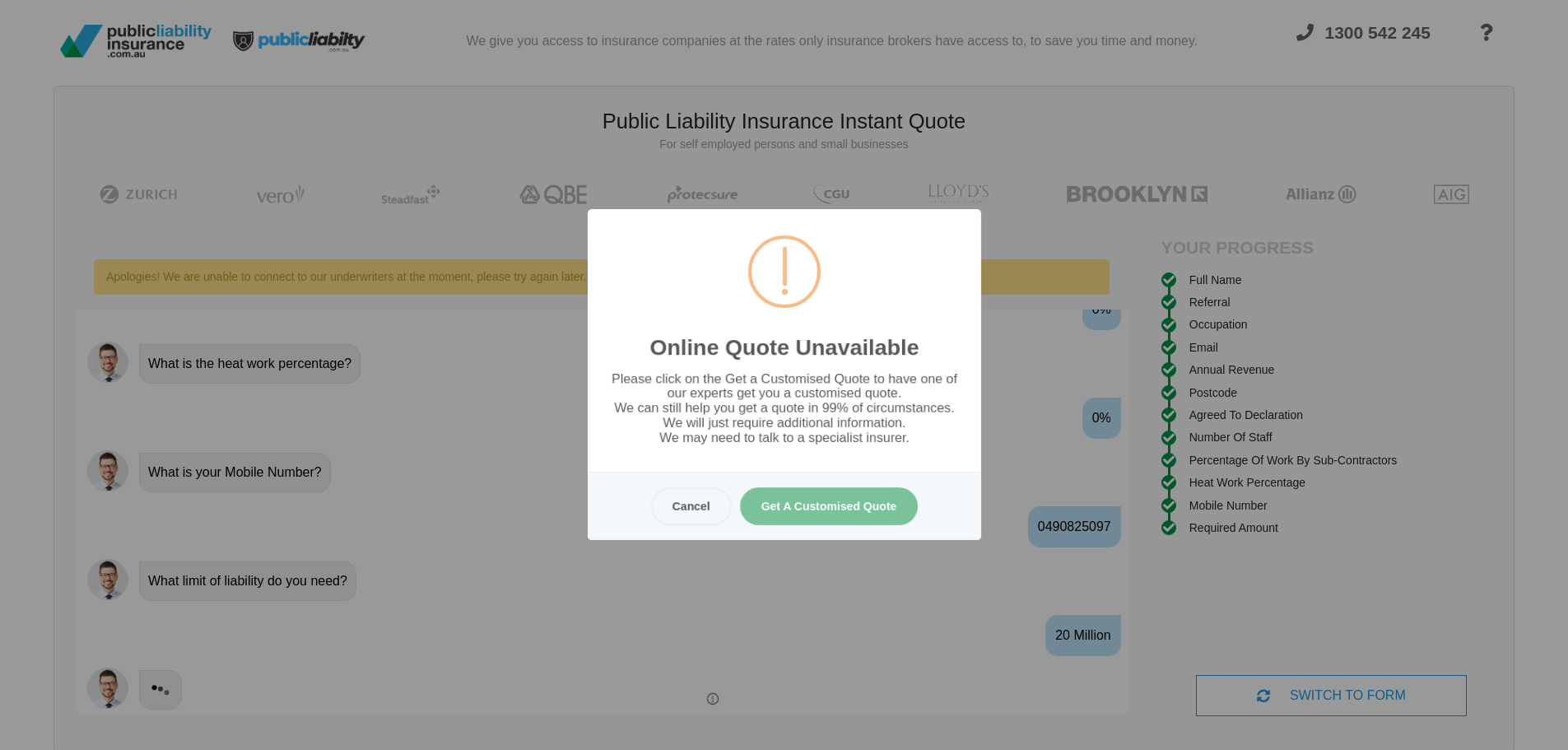
click at [805, 514] on button "Get A Customised Quote" at bounding box center [828, 506] width 179 height 38
